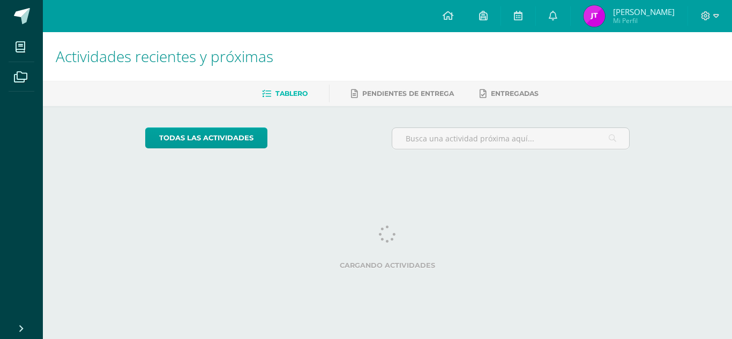
click at [594, 5] on link "[PERSON_NAME] Mi Perfil" at bounding box center [629, 16] width 117 height 32
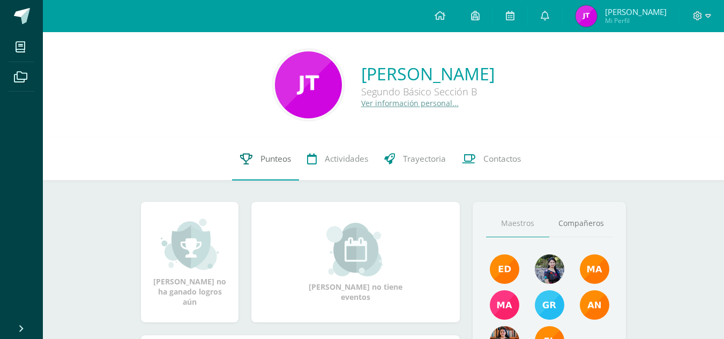
click at [254, 153] on link "Punteos" at bounding box center [265, 159] width 67 height 43
